Goal: Transaction & Acquisition: Download file/media

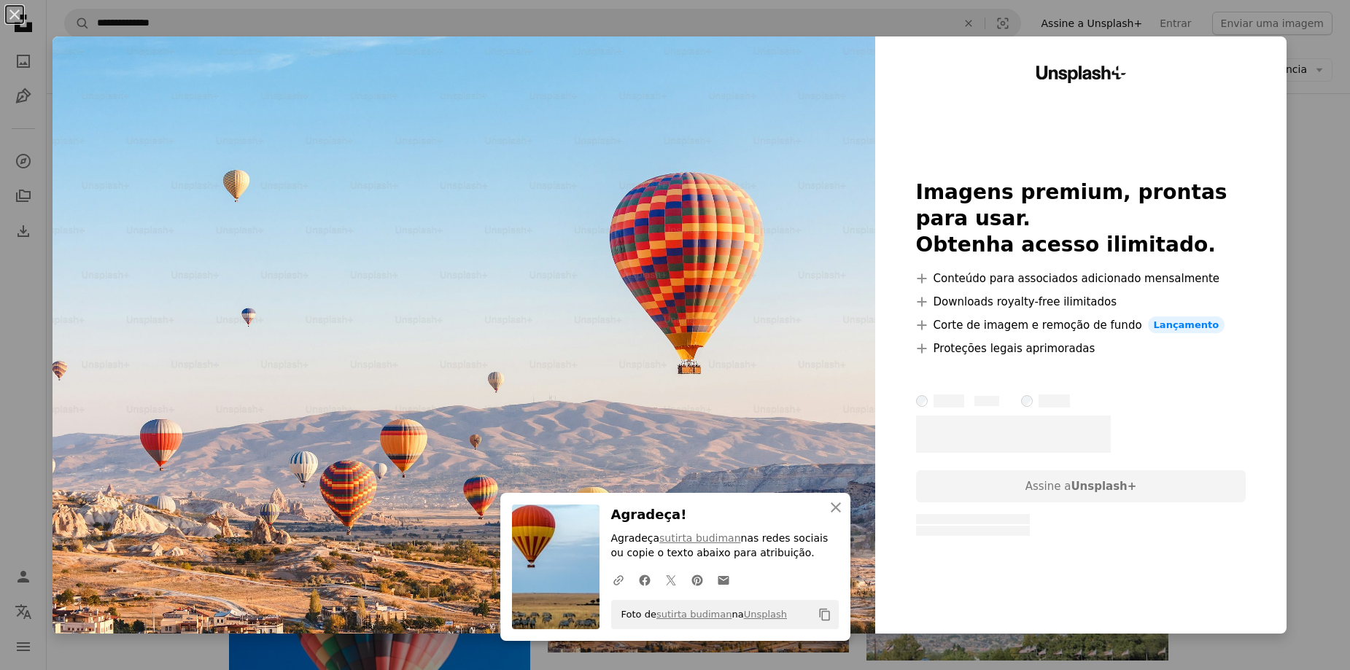
scroll to position [379, 0]
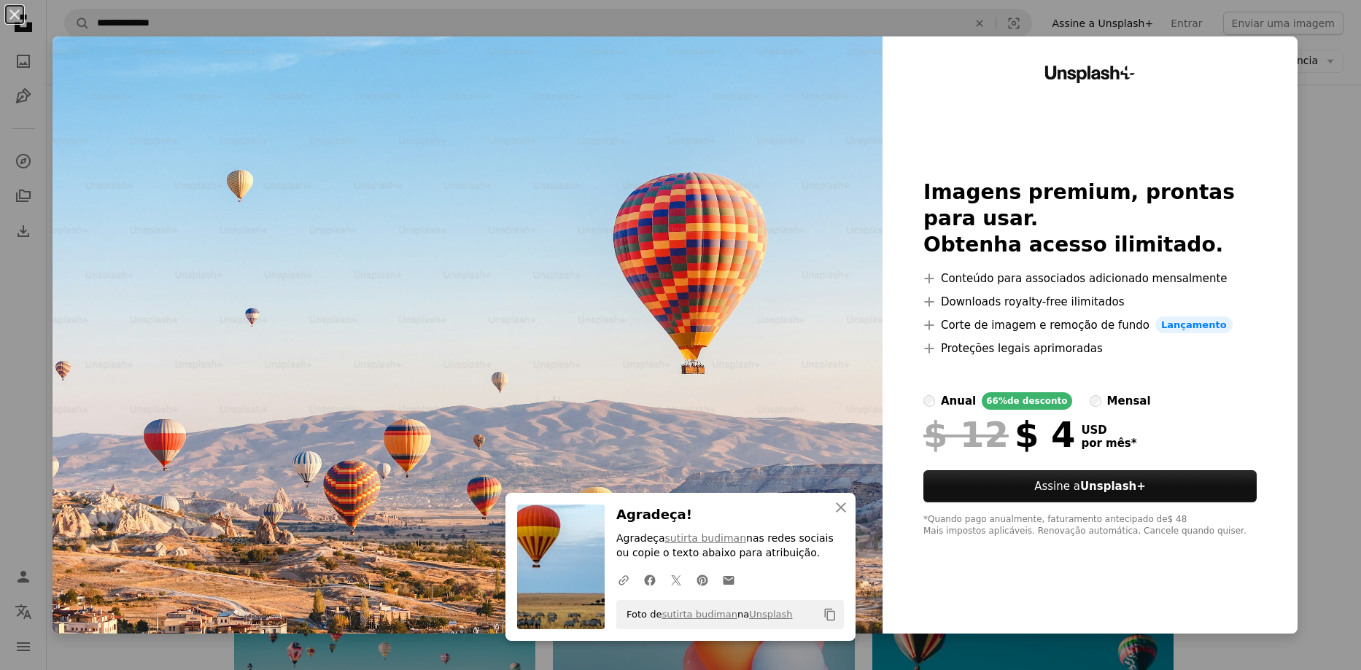
click at [1350, 66] on div "An X shape Squarespace simplifies everything—from setup to management to market…" at bounding box center [680, 335] width 1361 height 670
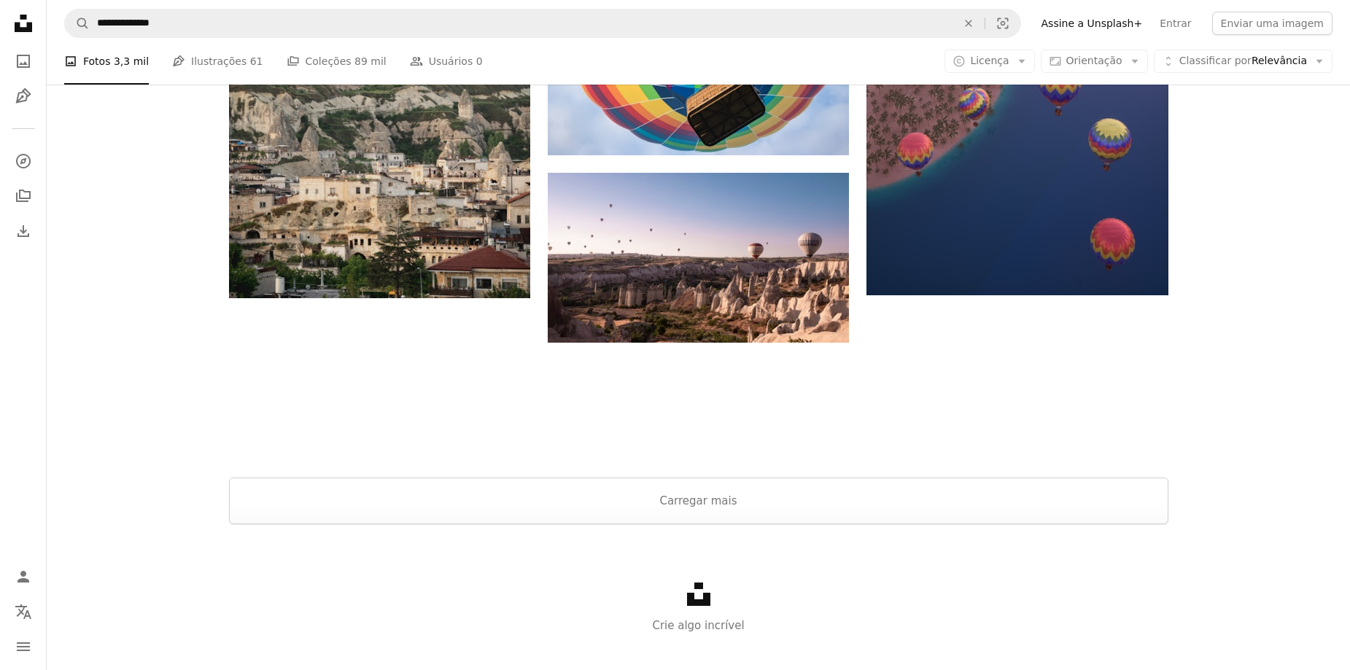
scroll to position [2127, 0]
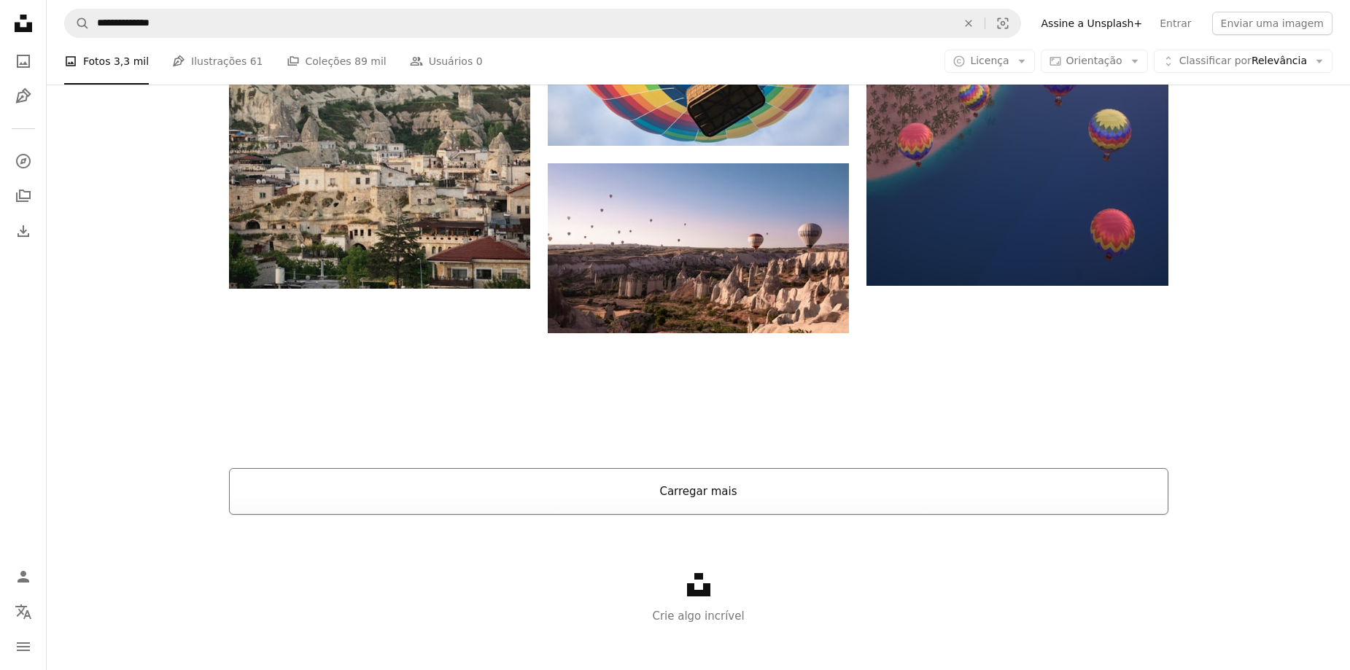
click at [870, 470] on button "Carregar mais" at bounding box center [699, 491] width 940 height 47
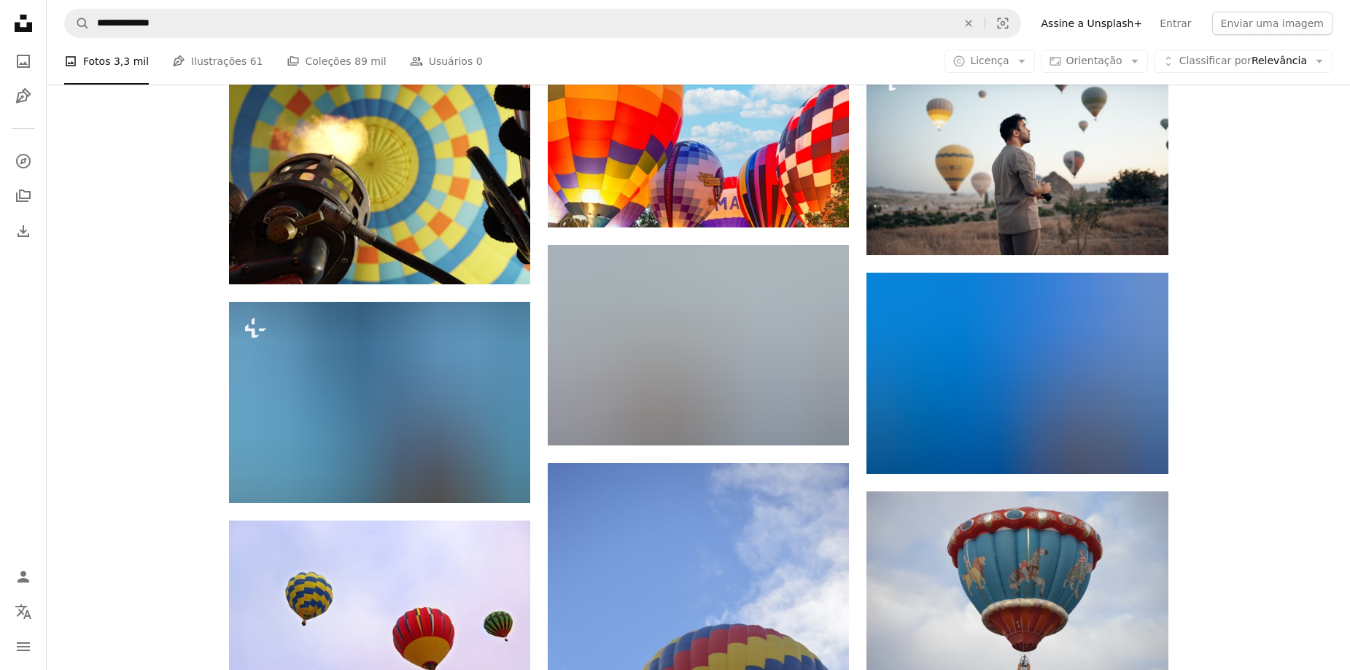
scroll to position [4807, 0]
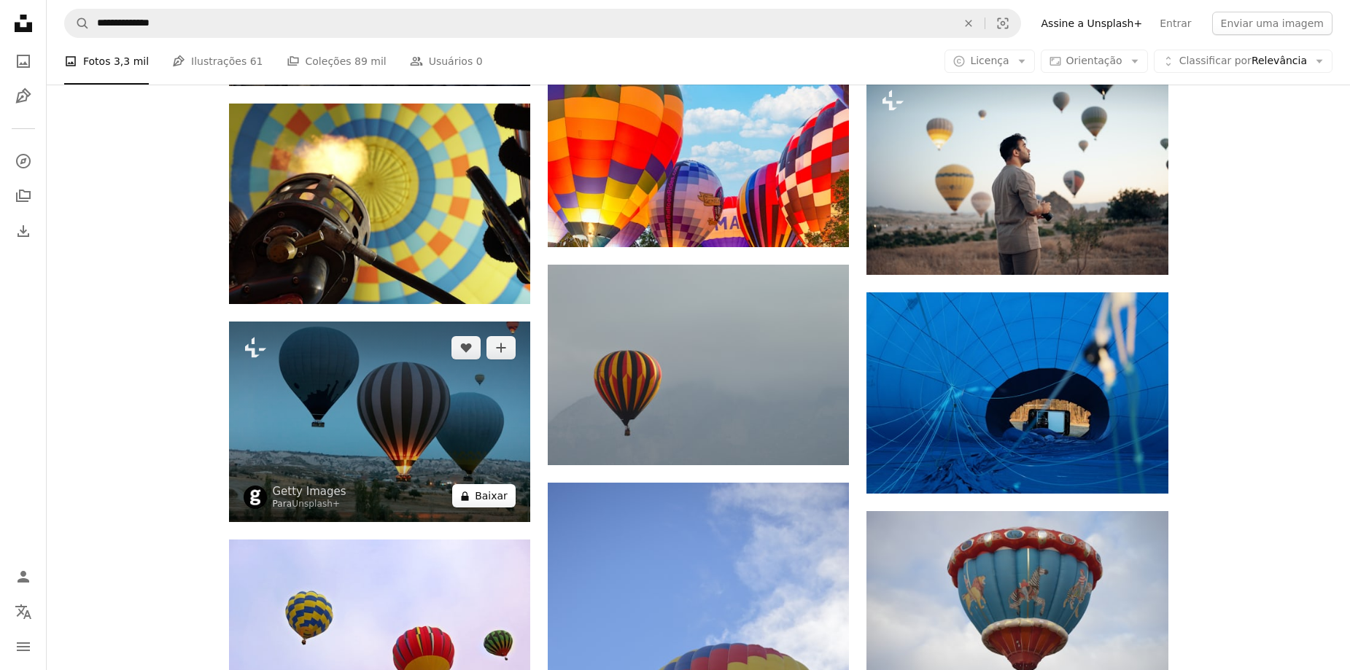
click at [471, 495] on icon "A lock" at bounding box center [465, 496] width 11 height 11
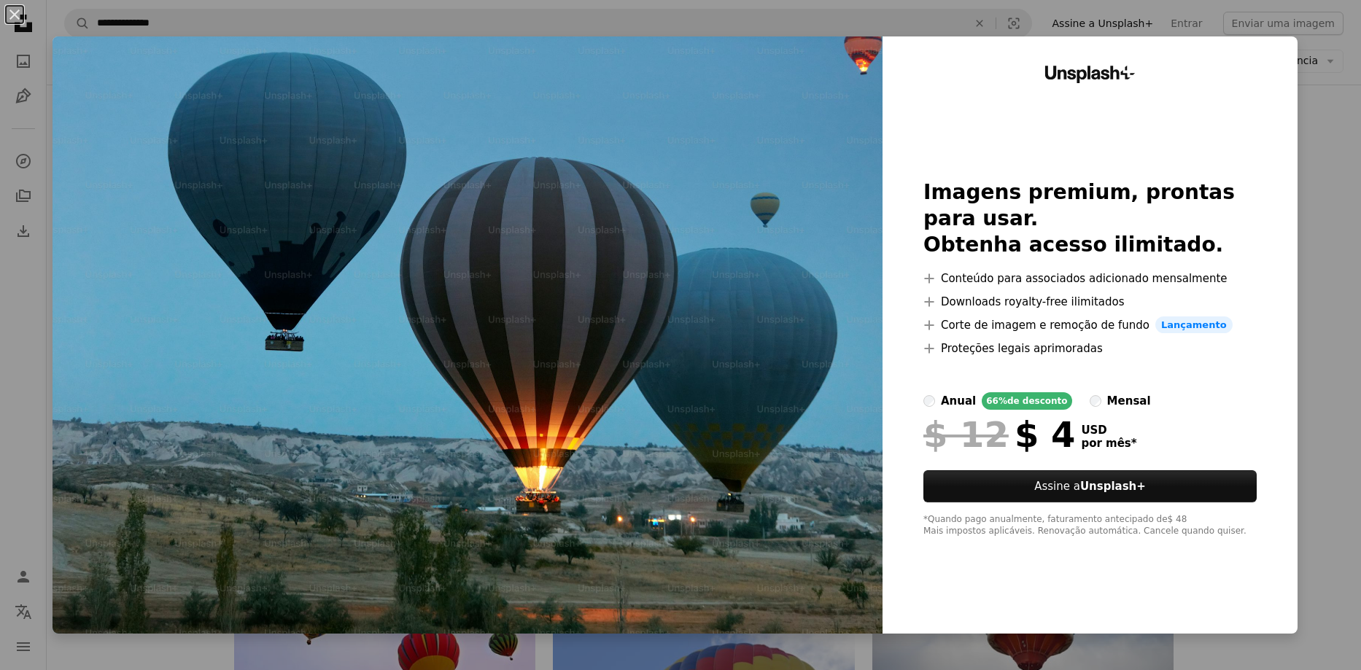
click at [1350, 452] on div "An X shape Unsplash+ Imagens premium, prontas para usar. Obtenha acesso ilimita…" at bounding box center [680, 335] width 1361 height 670
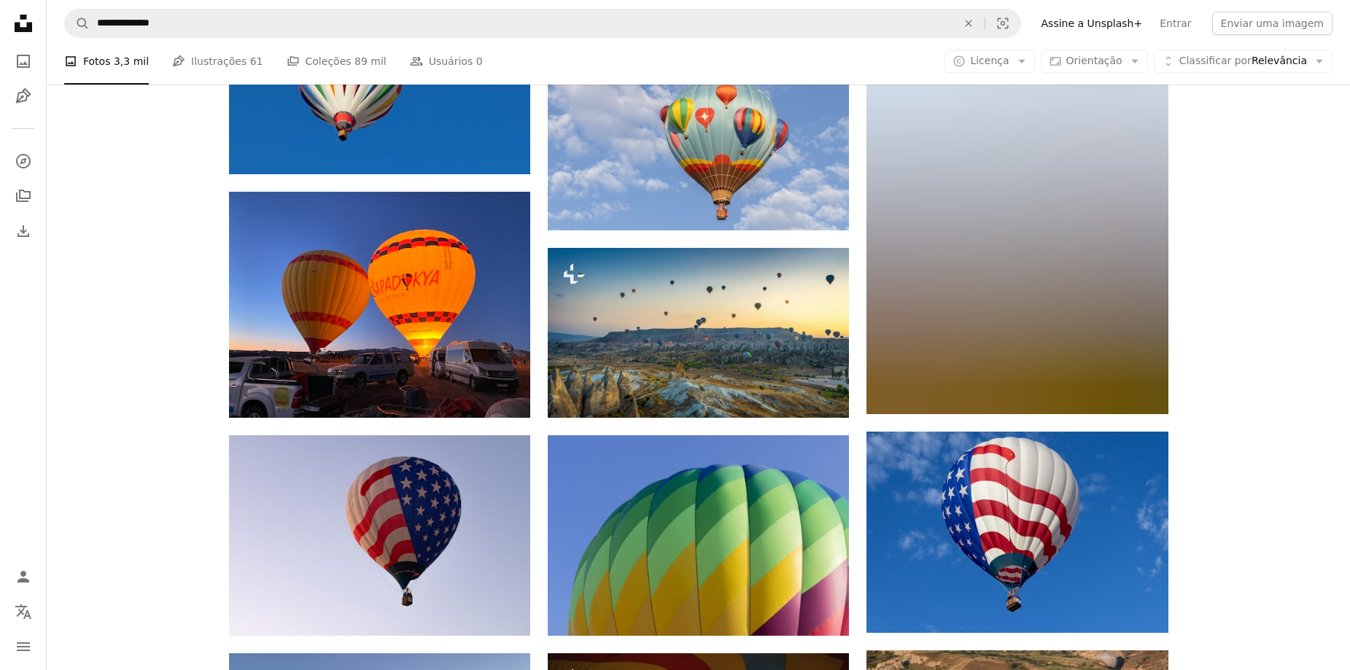
scroll to position [3946, 0]
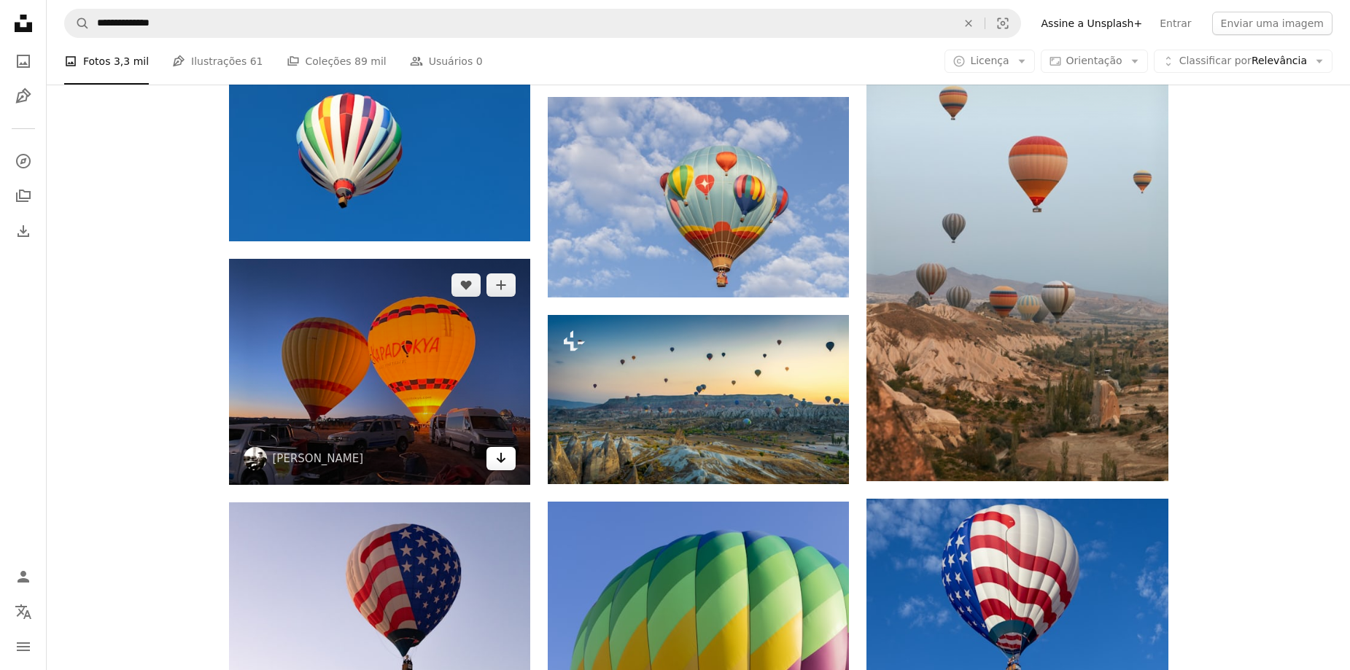
click at [503, 459] on icon "Arrow pointing down" at bounding box center [501, 458] width 12 height 18
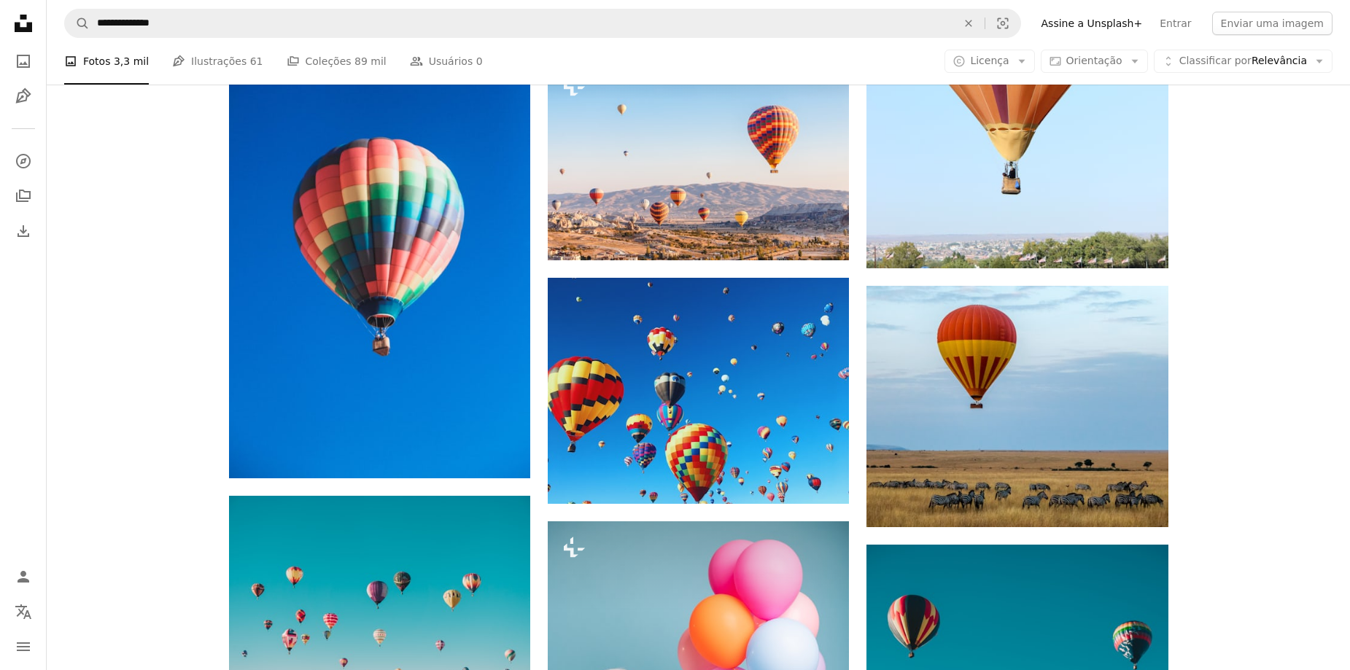
scroll to position [0, 0]
